Goal: Task Accomplishment & Management: Use online tool/utility

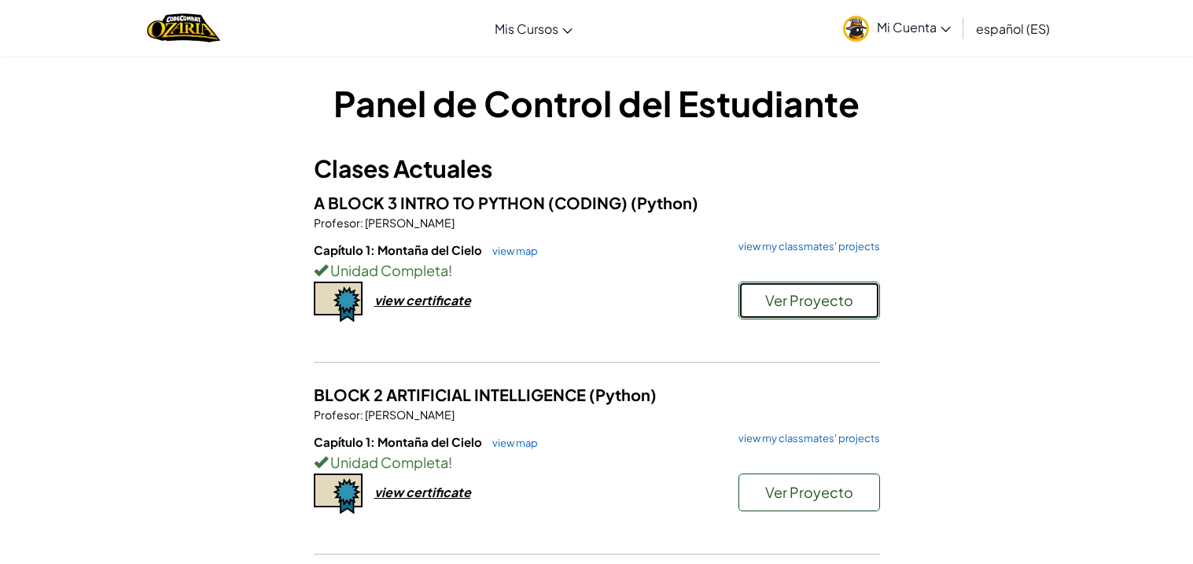
click at [824, 304] on span "Ver Proyecto" at bounding box center [809, 300] width 88 height 18
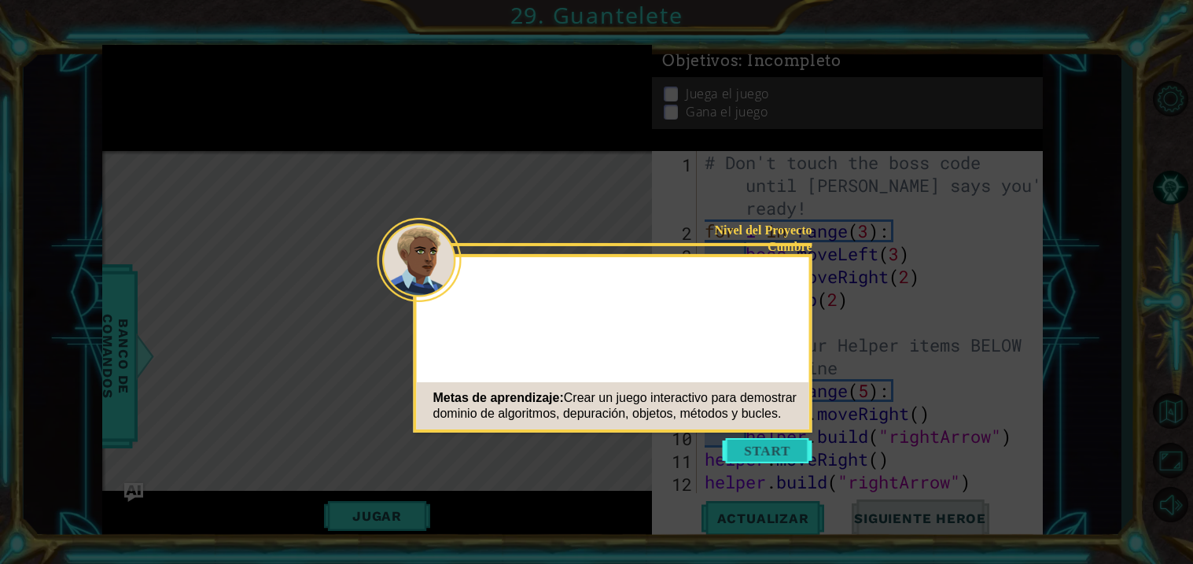
click at [776, 444] on button "Start" at bounding box center [768, 450] width 90 height 25
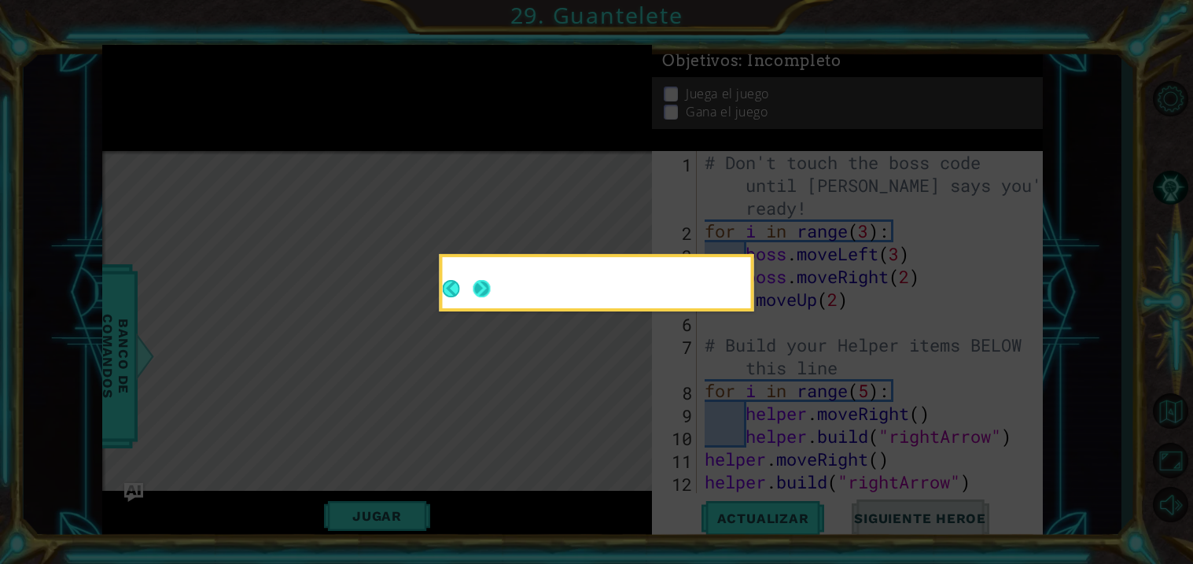
click at [485, 288] on button "Next" at bounding box center [481, 288] width 17 height 17
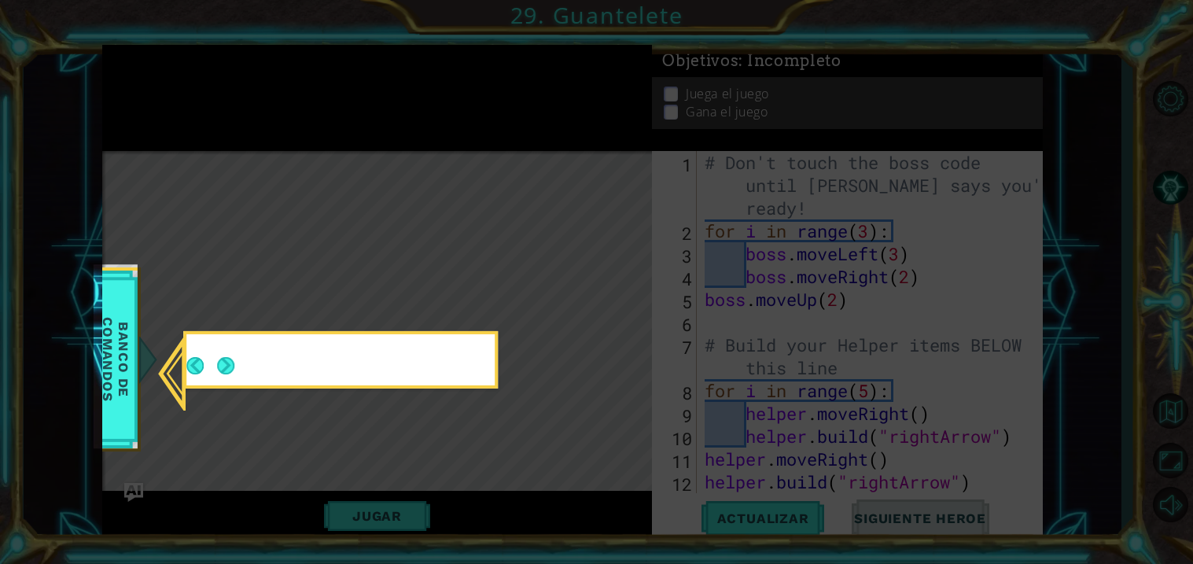
click at [485, 288] on icon at bounding box center [596, 282] width 1193 height 564
click at [218, 375] on footer at bounding box center [210, 365] width 48 height 39
click at [223, 369] on button "Next" at bounding box center [225, 365] width 17 height 17
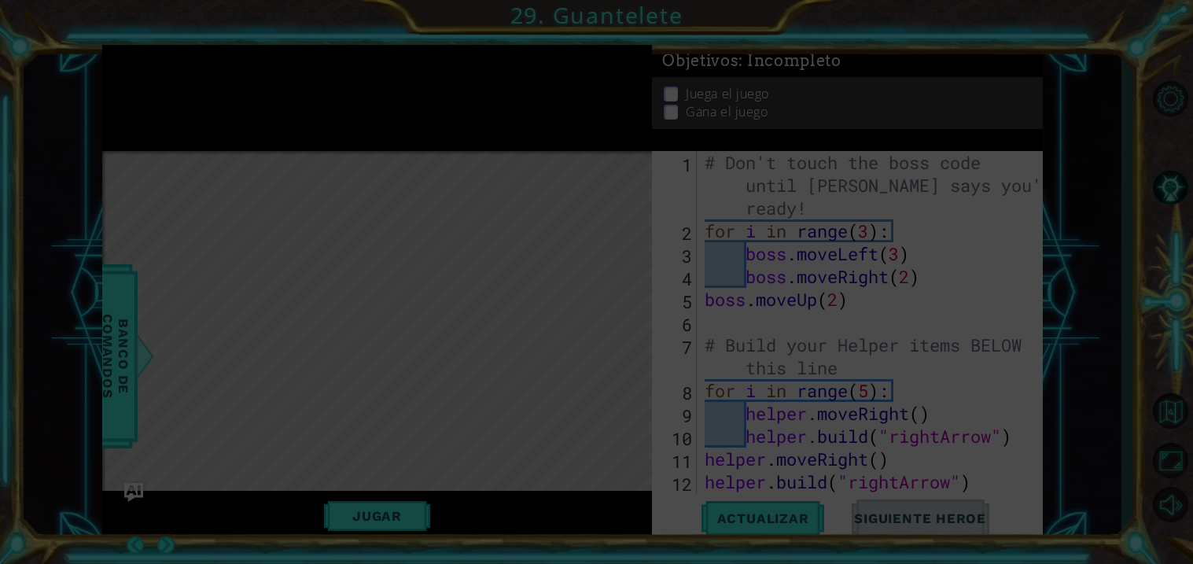
click at [223, 369] on icon at bounding box center [596, 282] width 1193 height 564
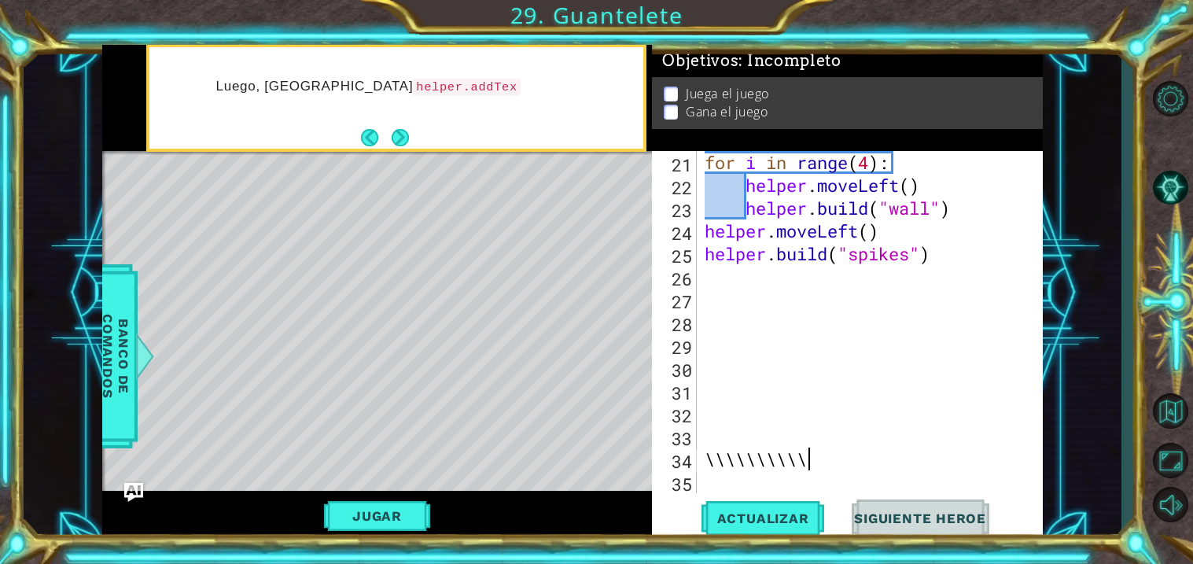
scroll to position [0, 3]
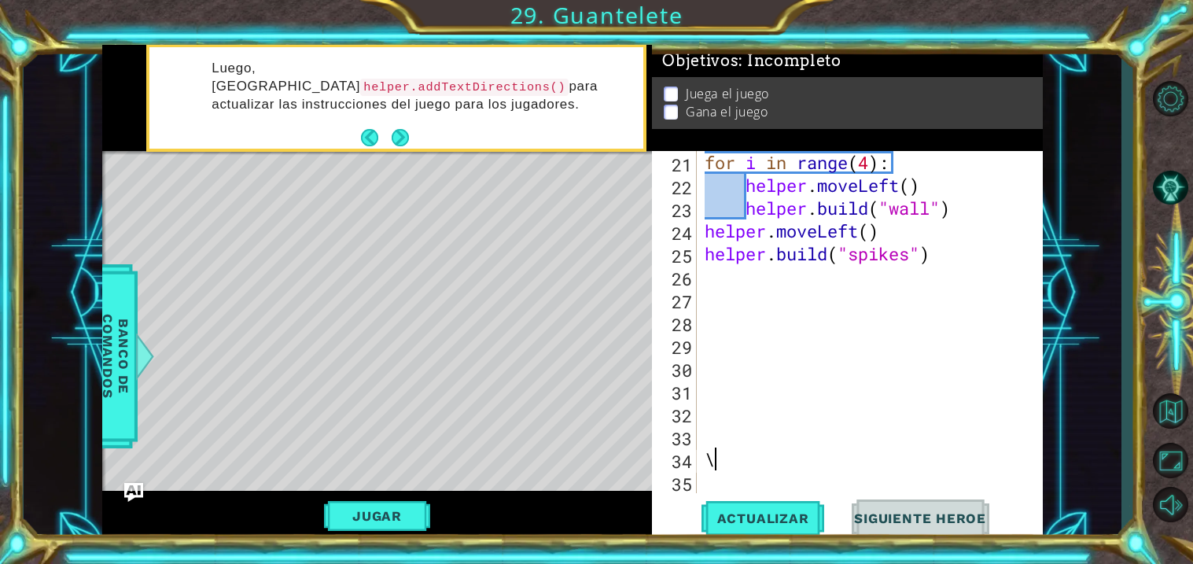
type textarea "\"
type textarea "[DOMAIN_NAME]("spikes")"
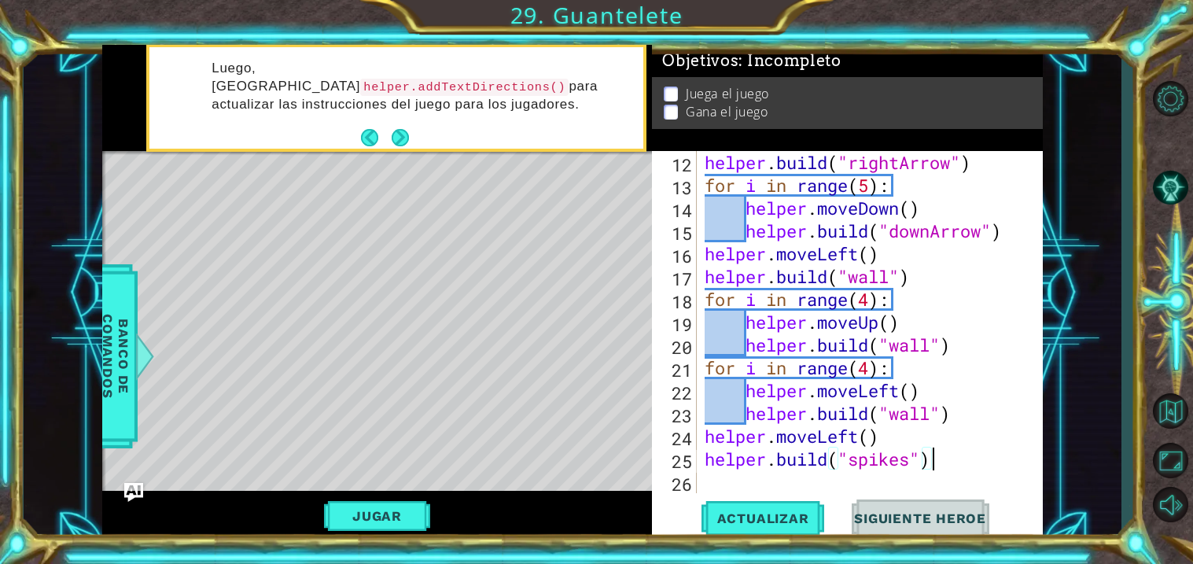
scroll to position [319, 0]
click at [1182, 401] on button "Volver al Mapa" at bounding box center [1171, 412] width 46 height 46
